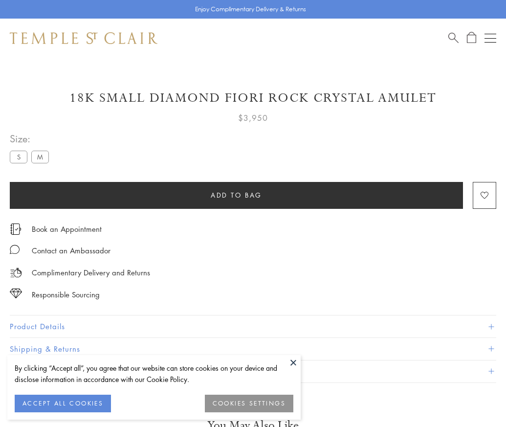
scroll to position [29, 0]
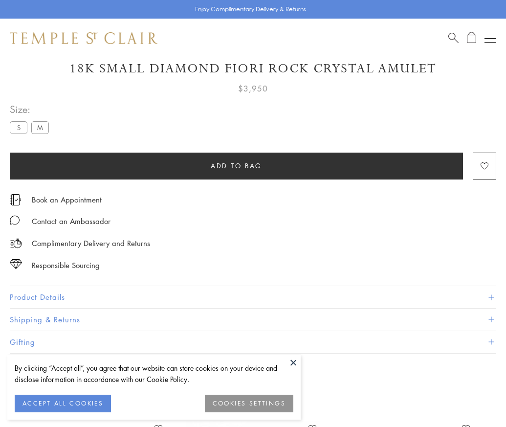
click at [236, 165] on span "Add to bag" at bounding box center [236, 165] width 51 height 11
